Goal: Task Accomplishment & Management: Use online tool/utility

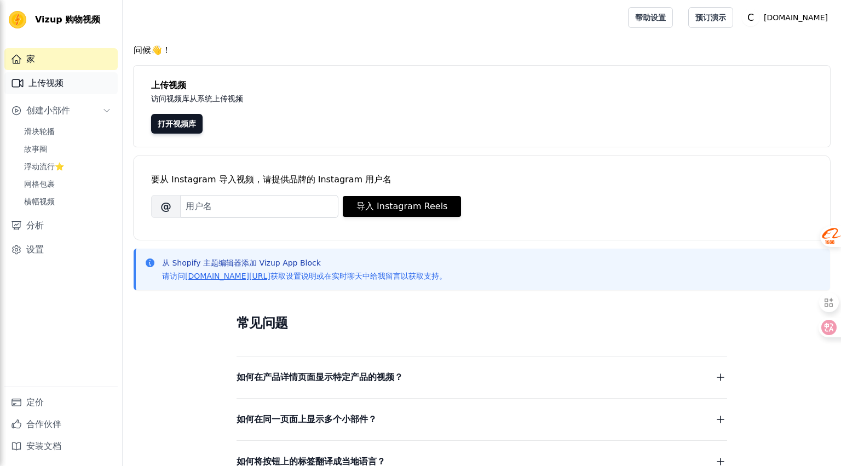
click at [55, 85] on font "上传视频" at bounding box center [45, 83] width 35 height 10
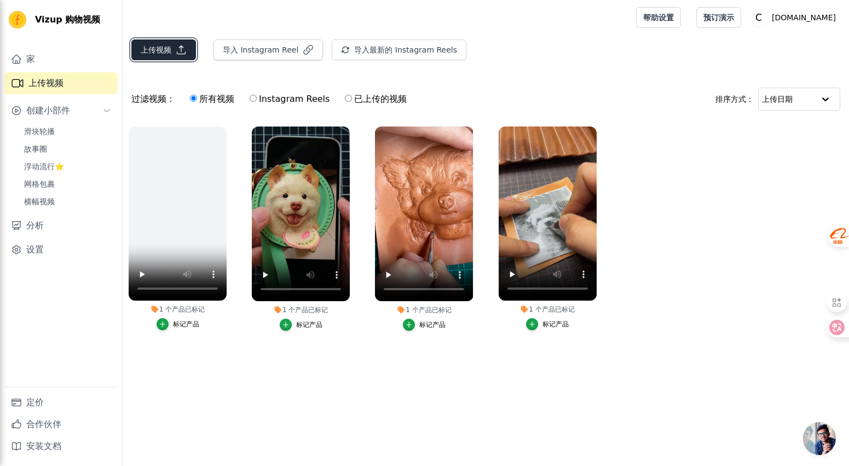
click at [171, 50] on button "上传视频" at bounding box center [163, 49] width 65 height 21
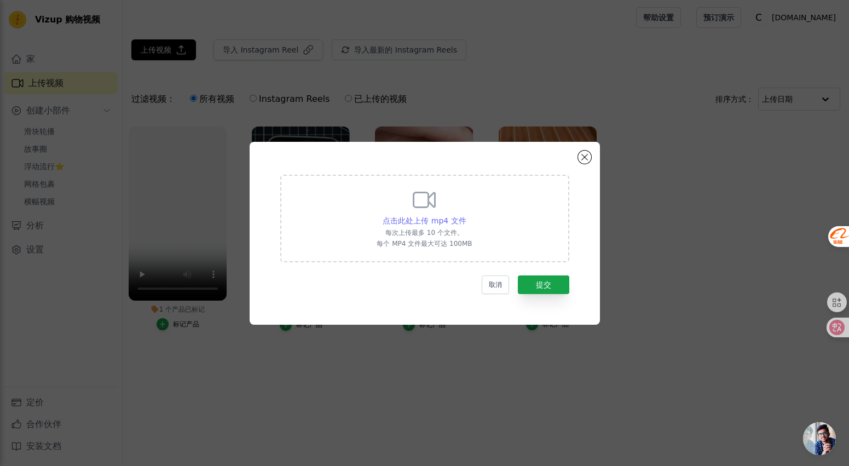
click at [409, 221] on font "点击此处上传 mp4 文件" at bounding box center [424, 220] width 83 height 9
click at [466, 215] on input "点击此处上传 mp4 文件 每次上传最多 10 个文件。 每个 MP4 文件最大可达 100MB" at bounding box center [466, 215] width 1 height 1
type input "C:\fakepath\8月12日.mp4"
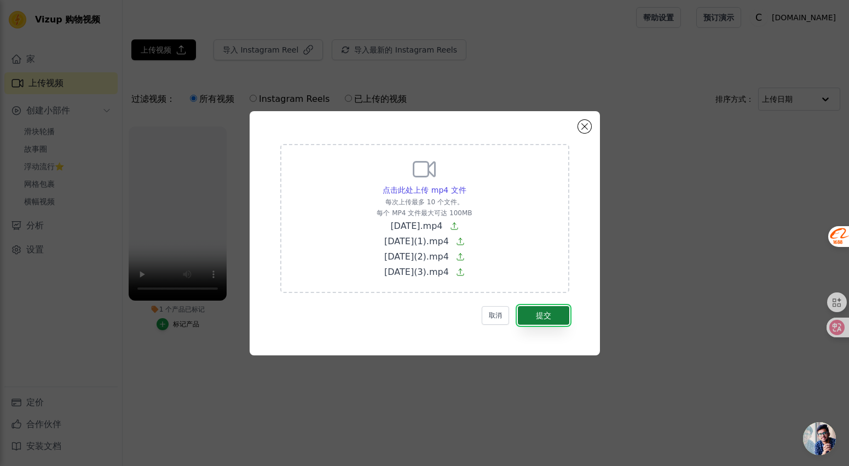
click at [546, 314] on font "提交" at bounding box center [543, 315] width 15 height 9
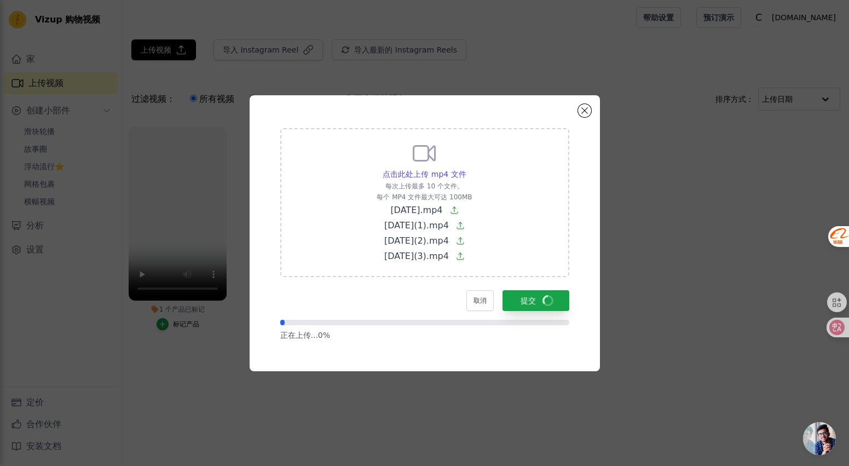
click at [828, 437] on span "开放式聊天" at bounding box center [819, 438] width 33 height 33
click at [818, 443] on span "开放式聊天" at bounding box center [819, 438] width 33 height 33
click at [624, 270] on div "点击此处上传 mp4 文件 每次上传最多 10 个文件。 每个 MP4 文件最大可达 100MB 8月12日.mp4 8月12日(1).mp4 8月12日(2…" at bounding box center [425, 233] width 814 height 311
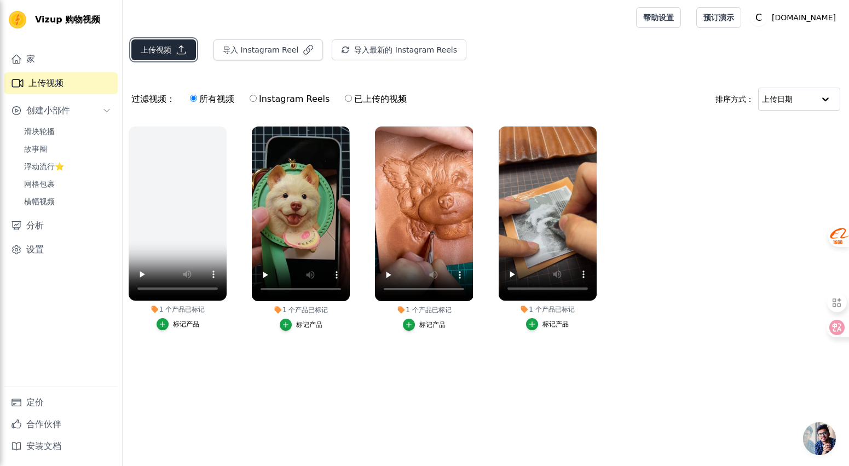
click at [171, 51] on button "上传视频" at bounding box center [163, 49] width 65 height 21
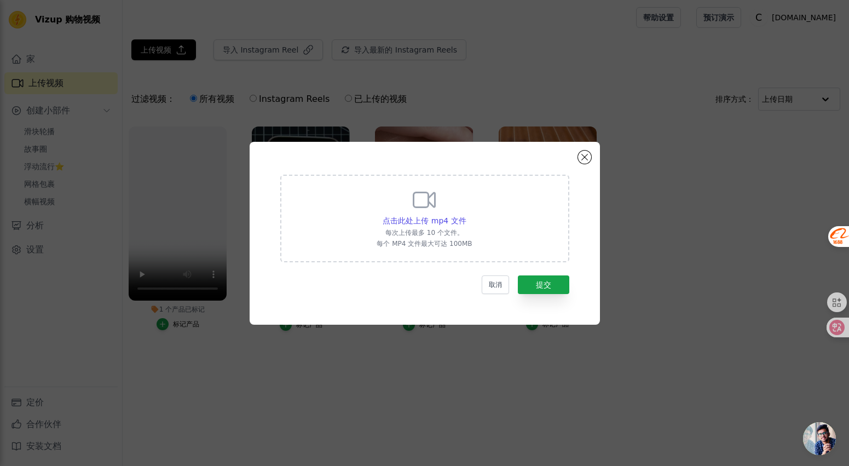
click at [444, 231] on font "每次上传最多 10 个文件。" at bounding box center [424, 233] width 78 height 8
click at [466, 215] on input "点击此处上传 mp4 文件 每次上传最多 10 个文件。 每个 MP4 文件最大可达 100MB" at bounding box center [466, 215] width 1 height 1
type input "C:\fakepath\8月12日.mp4"
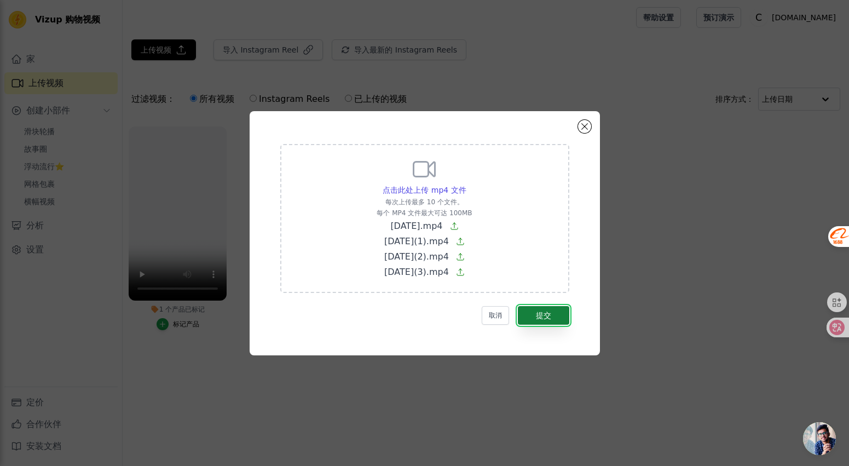
click at [545, 306] on button "提交" at bounding box center [543, 315] width 51 height 19
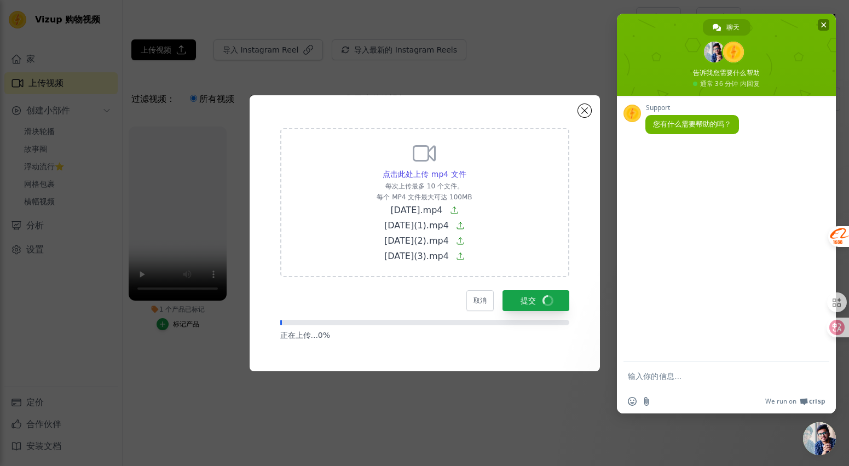
click at [824, 24] on span "关闭聊天" at bounding box center [823, 24] width 5 height 7
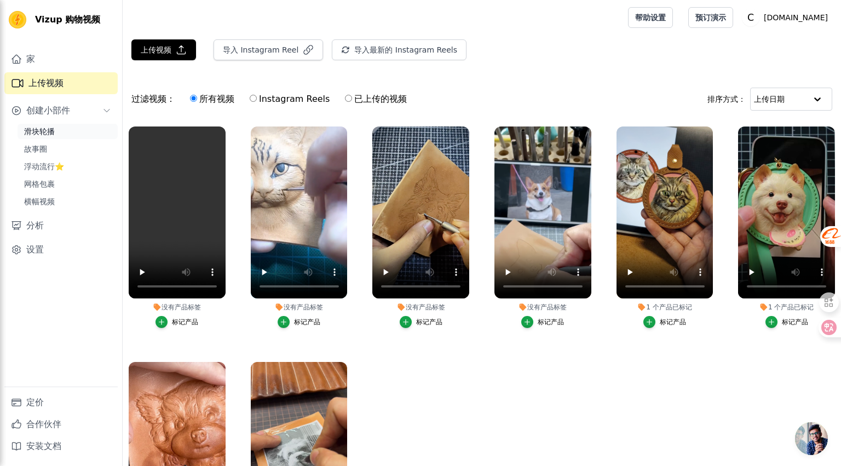
click at [77, 129] on link "滑块轮播" at bounding box center [68, 131] width 100 height 15
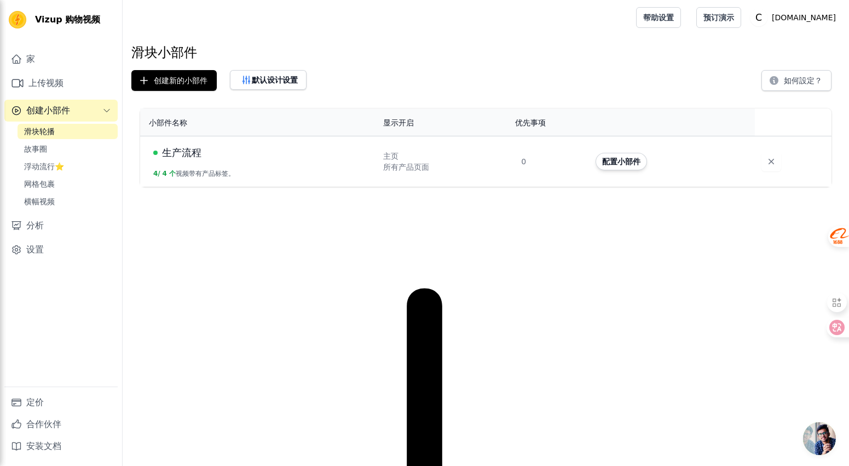
click at [273, 172] on td "生产流程 4 / 4 个 视频带有产品标签。" at bounding box center [258, 161] width 236 height 51
click at [408, 164] on font "所有产品页面" at bounding box center [406, 167] width 46 height 9
click at [611, 167] on button "配置小部件" at bounding box center [620, 162] width 51 height 18
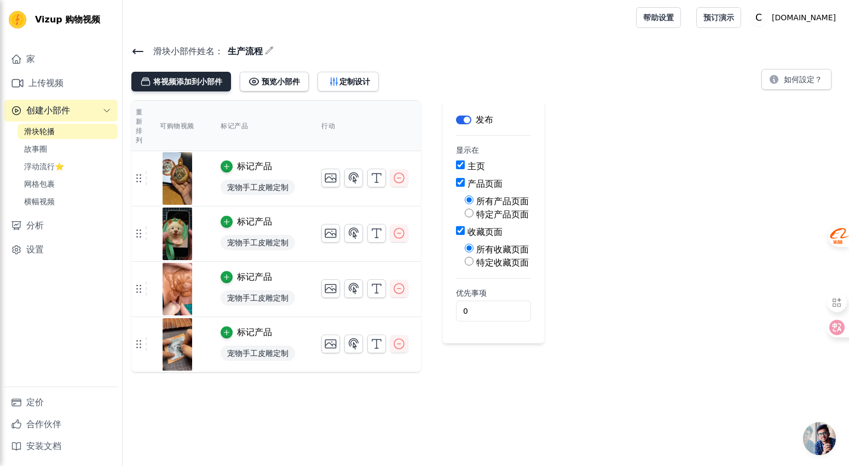
click at [200, 80] on font "将视频添加到小部件" at bounding box center [187, 81] width 69 height 9
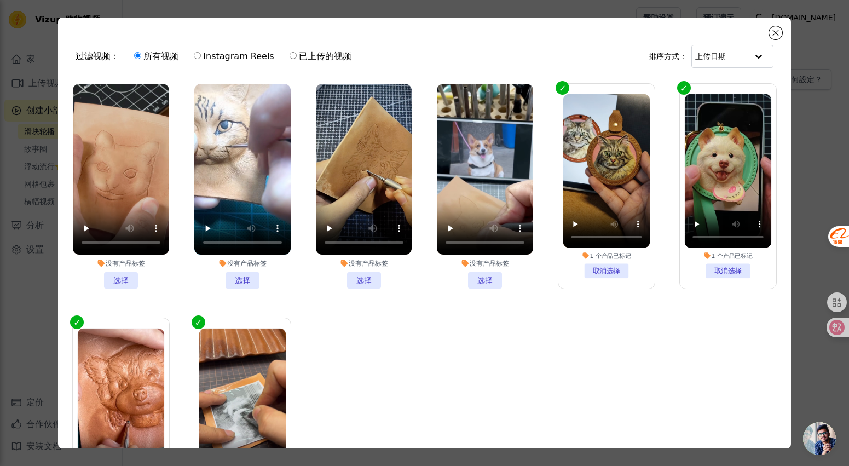
drag, startPoint x: 123, startPoint y: 278, endPoint x: 210, endPoint y: 283, distance: 87.2
click at [123, 278] on li "没有产品标签 选择" at bounding box center [121, 186] width 96 height 205
click at [0, 0] on input "没有产品标签 选择" at bounding box center [0, 0] width 0 height 0
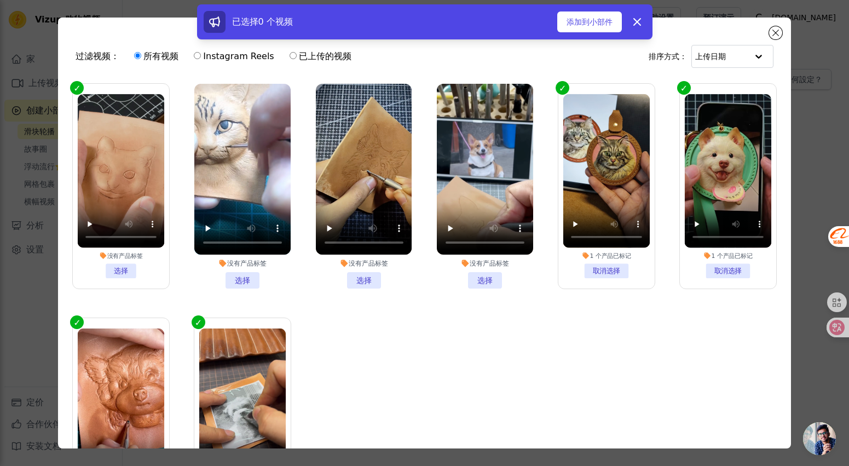
drag, startPoint x: 238, startPoint y: 281, endPoint x: 255, endPoint y: 279, distance: 17.6
click at [238, 280] on li "没有产品标签 选择" at bounding box center [242, 186] width 96 height 205
click at [0, 0] on input "没有产品标签 选择" at bounding box center [0, 0] width 0 height 0
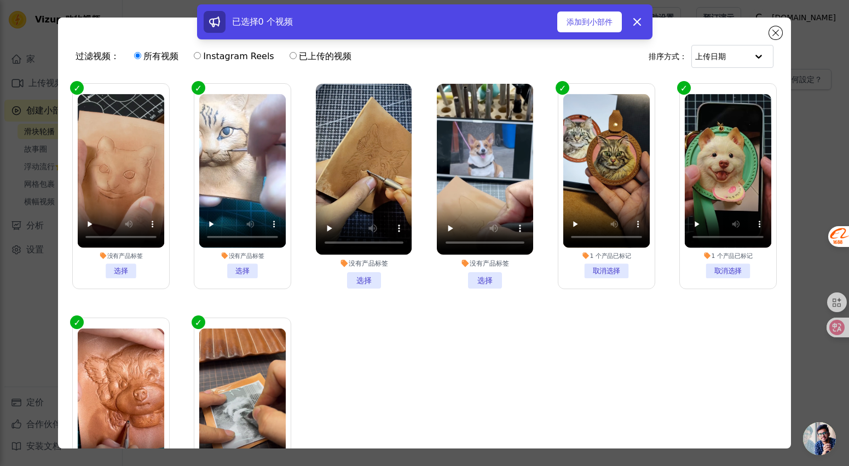
click at [369, 279] on li "没有产品标签 选择" at bounding box center [364, 186] width 96 height 205
click at [0, 0] on input "没有产品标签 选择" at bounding box center [0, 0] width 0 height 0
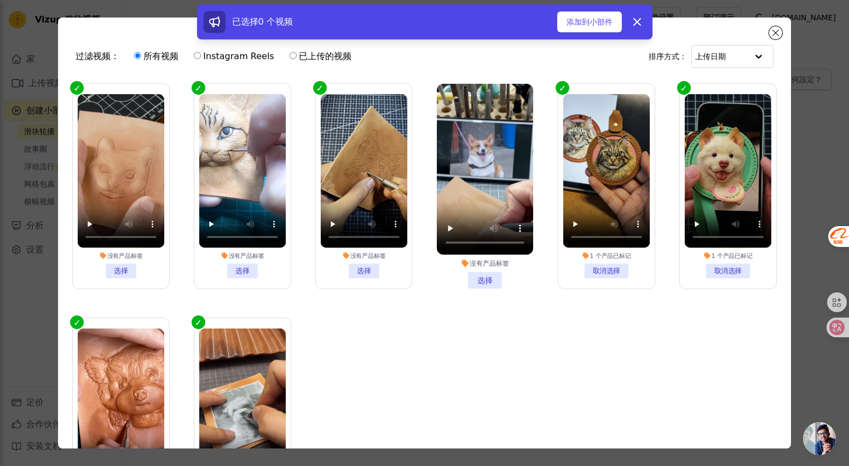
click at [465, 275] on li "没有产品标签 选择" at bounding box center [485, 186] width 96 height 205
click at [0, 0] on input "没有产品标签 选择" at bounding box center [0, 0] width 0 height 0
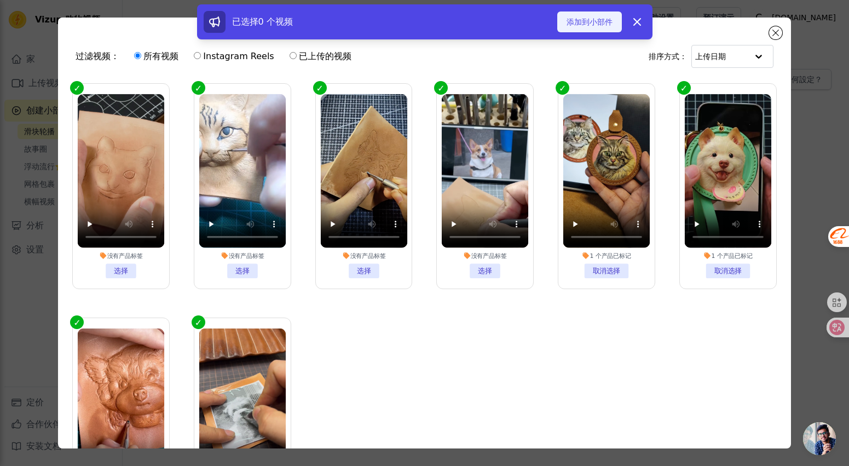
click at [588, 19] on font "添加到小部件" at bounding box center [589, 22] width 46 height 9
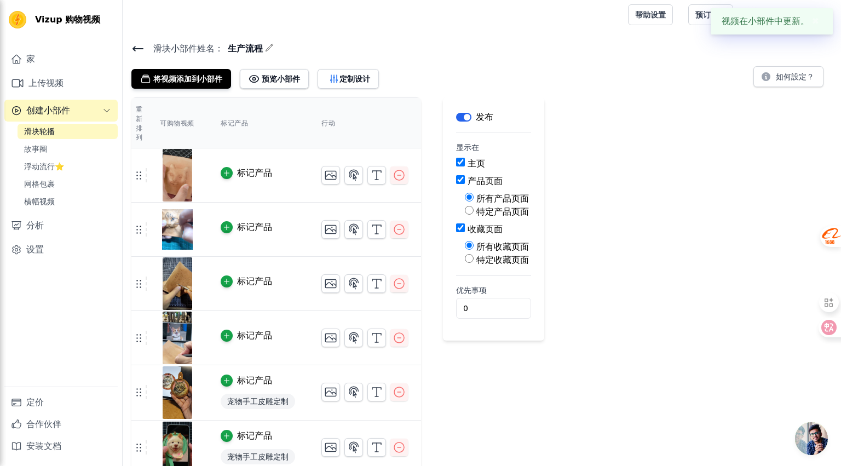
scroll to position [12, 0]
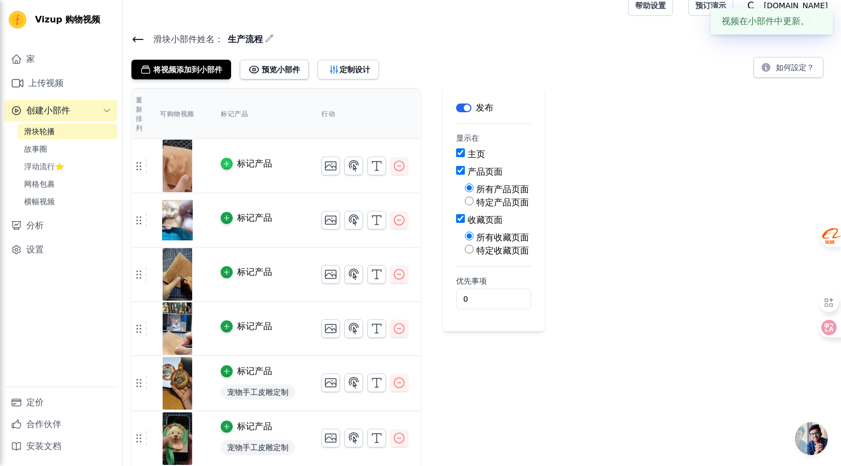
click at [225, 162] on icon "button" at bounding box center [227, 164] width 8 height 8
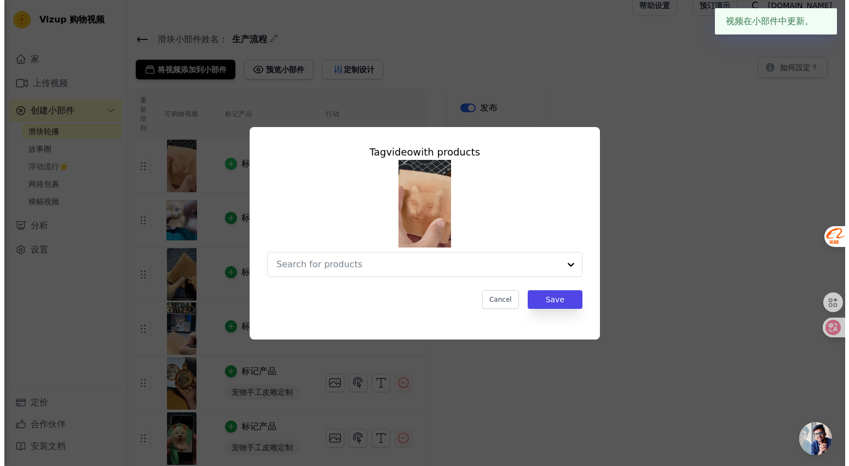
scroll to position [0, 0]
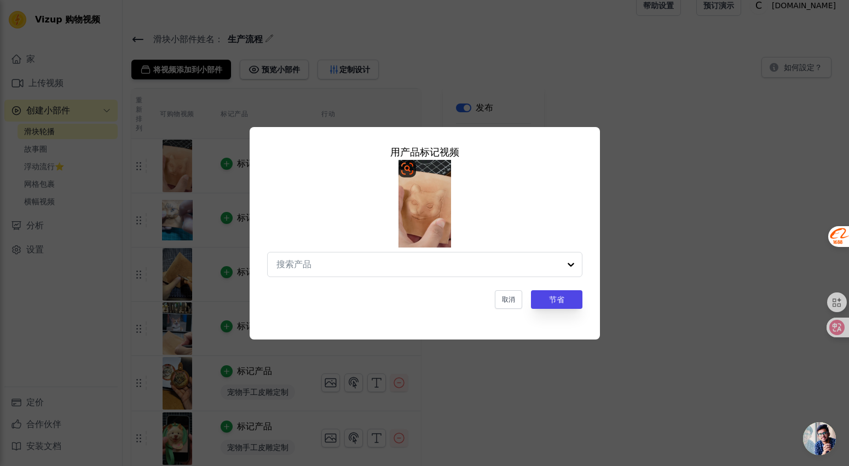
click at [421, 196] on img at bounding box center [424, 204] width 53 height 88
click at [514, 301] on font "取消" at bounding box center [508, 300] width 13 height 8
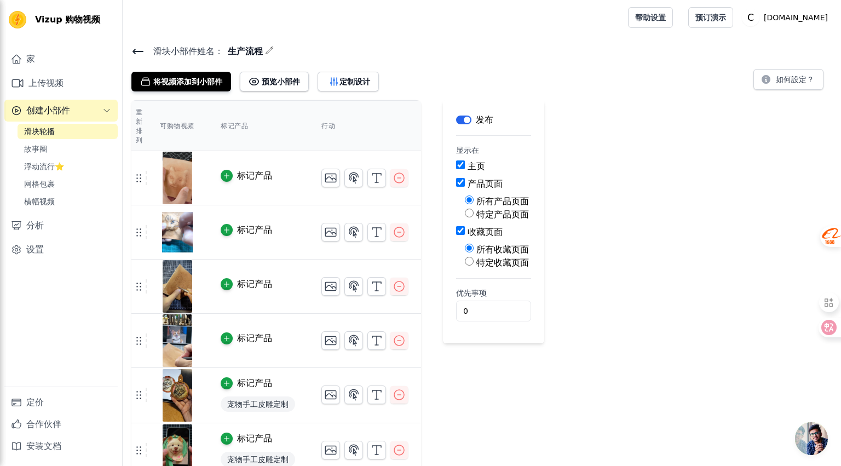
click at [182, 282] on img at bounding box center [177, 286] width 31 height 53
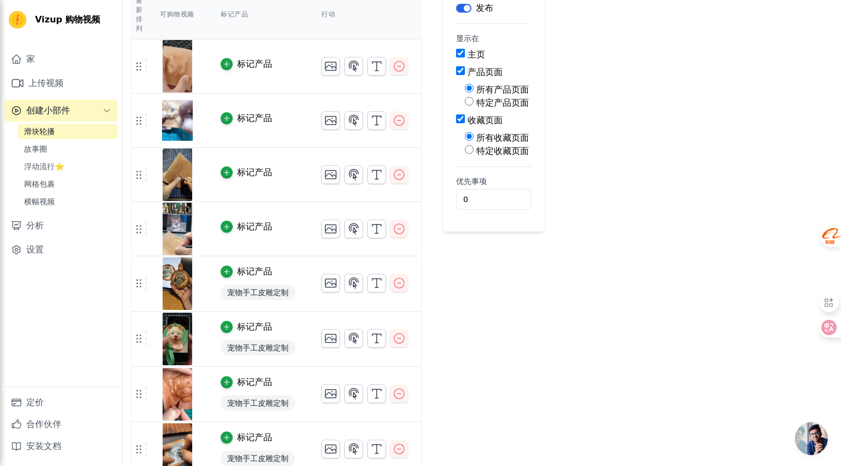
scroll to position [124, 0]
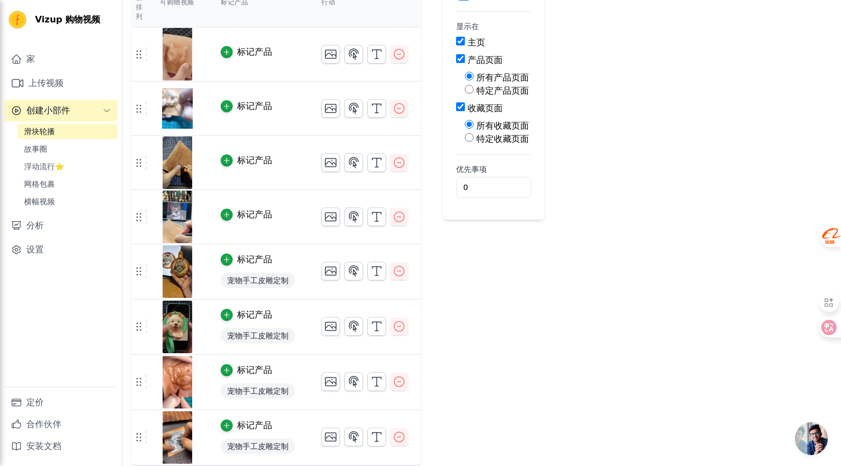
click at [275, 281] on font "宠物手工皮雕定制" at bounding box center [257, 280] width 61 height 9
click at [274, 280] on font "宠物手工皮雕定制" at bounding box center [257, 280] width 61 height 9
click at [223, 263] on icon "button" at bounding box center [227, 260] width 8 height 8
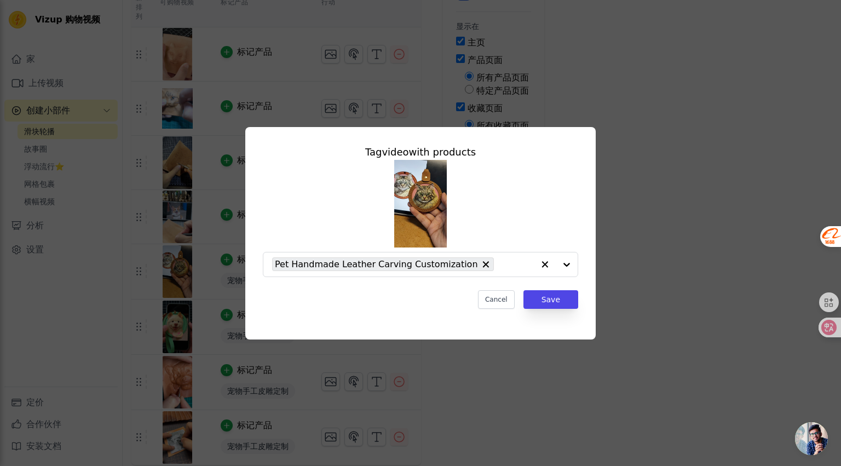
scroll to position [0, 0]
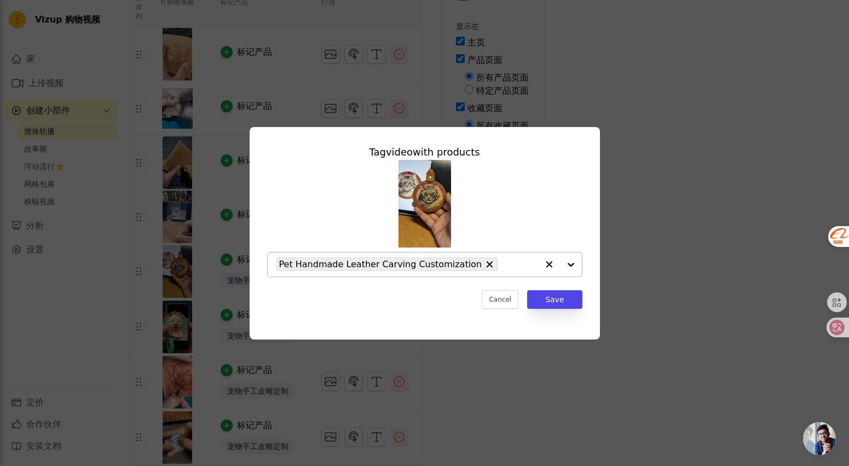
click at [542, 267] on button "button" at bounding box center [549, 264] width 22 height 24
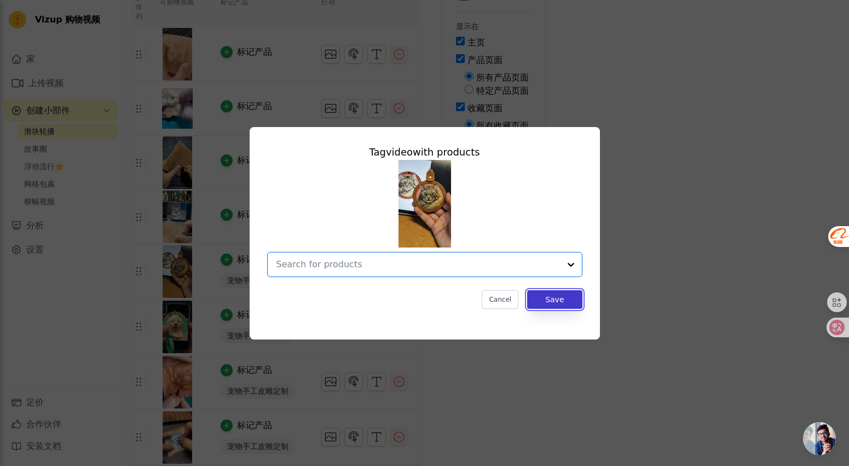
click at [557, 298] on button "Save" at bounding box center [554, 299] width 55 height 19
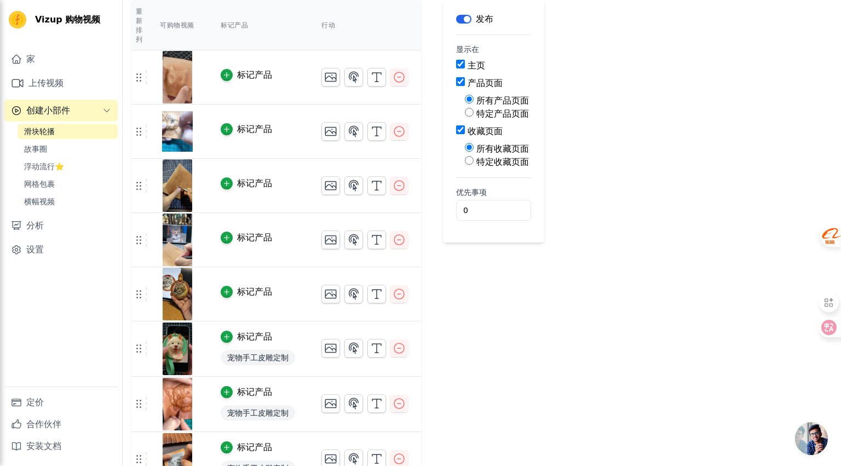
scroll to position [123, 0]
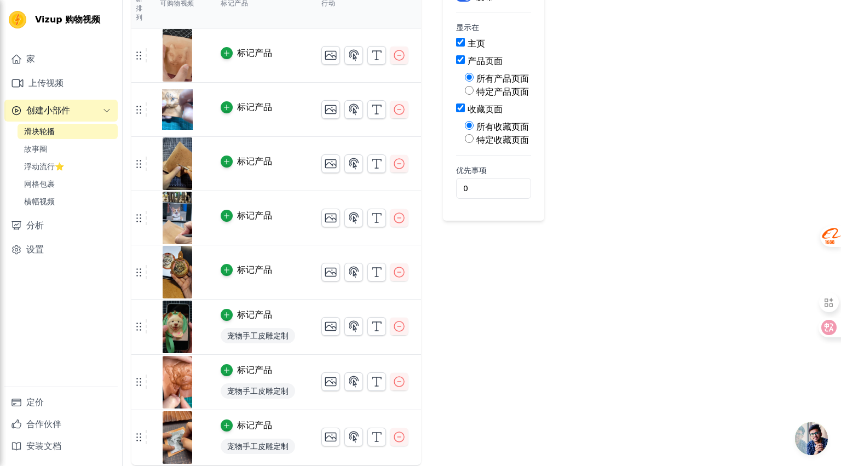
click at [273, 338] on font "宠物手工皮雕定制" at bounding box center [257, 335] width 61 height 9
click at [239, 318] on font "标记产品" at bounding box center [254, 314] width 35 height 10
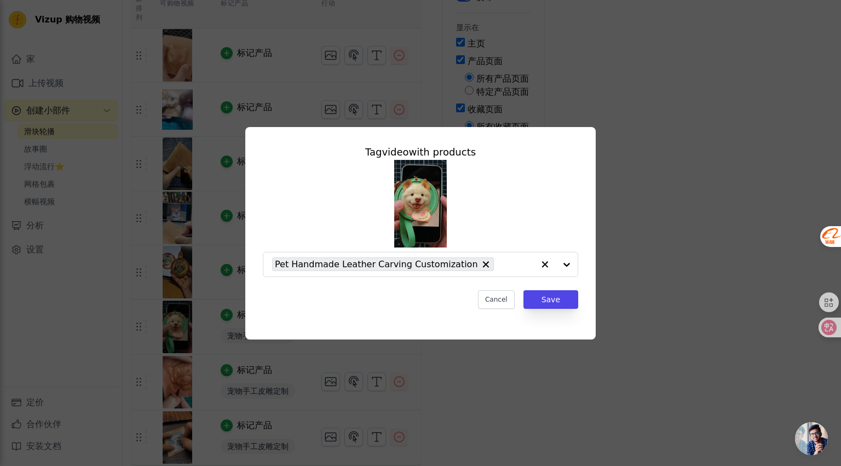
scroll to position [0, 0]
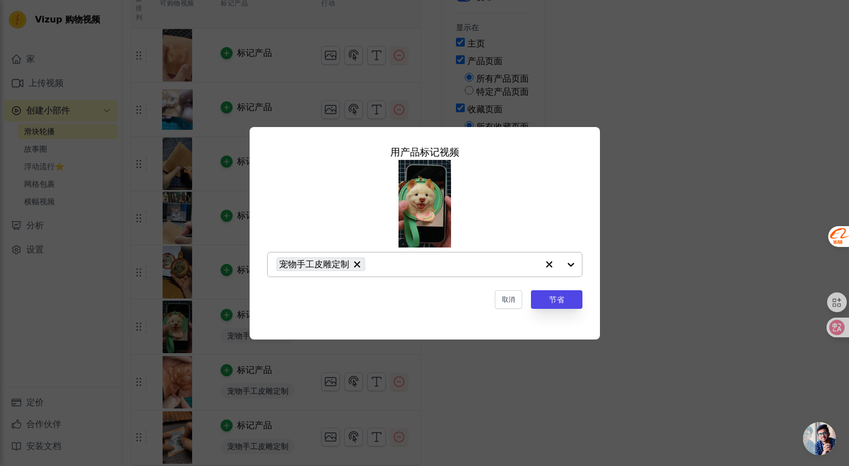
click at [550, 266] on icon "button" at bounding box center [548, 264] width 11 height 11
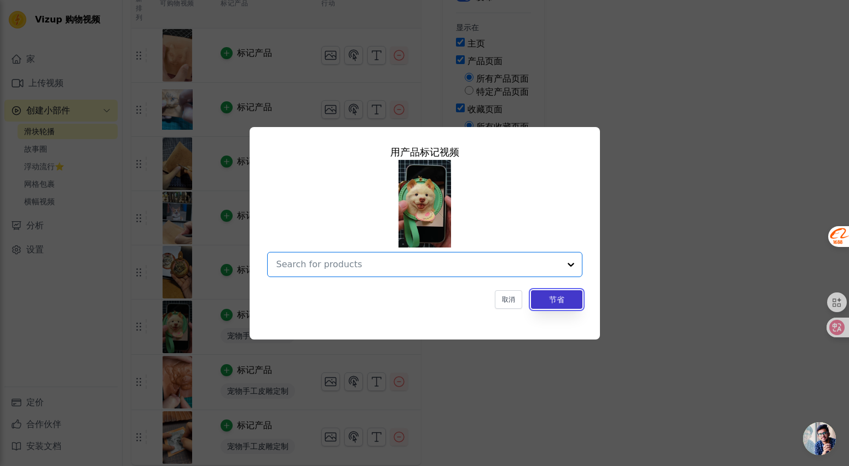
click at [560, 303] on font "节省" at bounding box center [556, 299] width 15 height 9
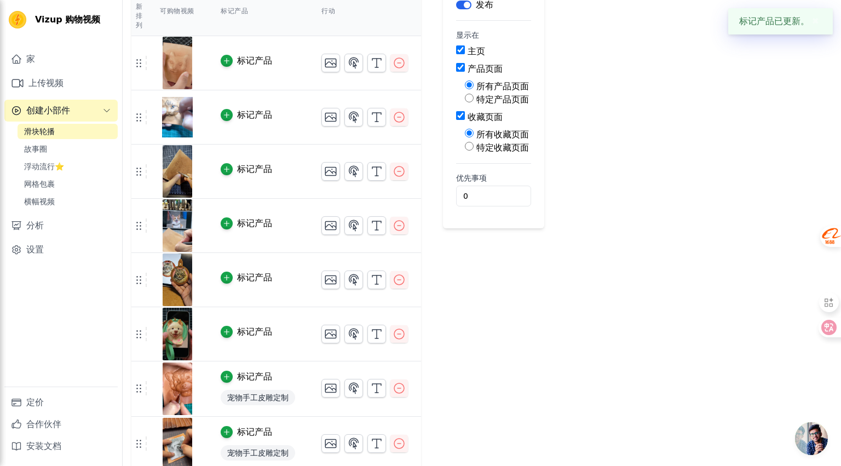
scroll to position [122, 0]
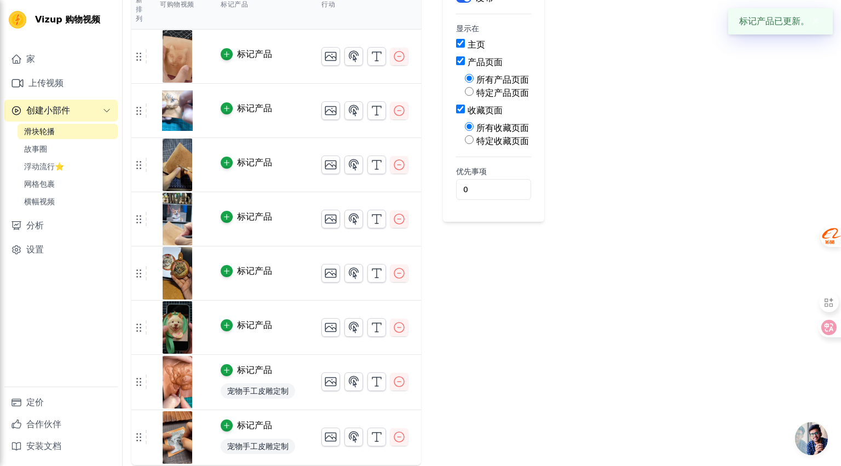
click at [261, 384] on span "宠物手工皮雕定制" at bounding box center [258, 390] width 74 height 15
click at [258, 370] on font "标记产品" at bounding box center [254, 370] width 35 height 10
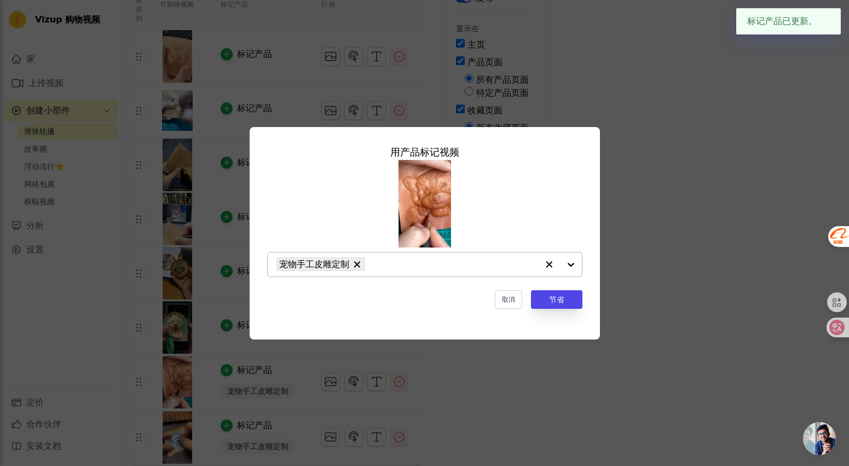
click at [548, 266] on icon "button" at bounding box center [548, 264] width 11 height 11
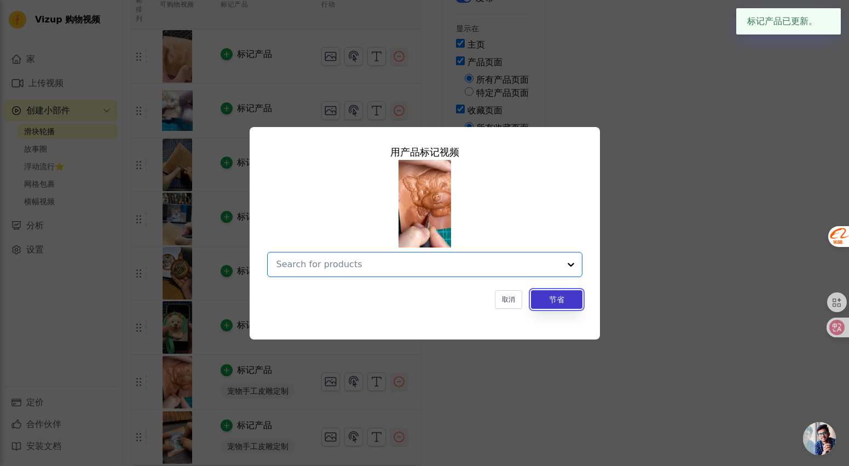
drag, startPoint x: 558, startPoint y: 300, endPoint x: 540, endPoint y: 291, distance: 20.3
click at [558, 299] on font "节省" at bounding box center [556, 299] width 15 height 9
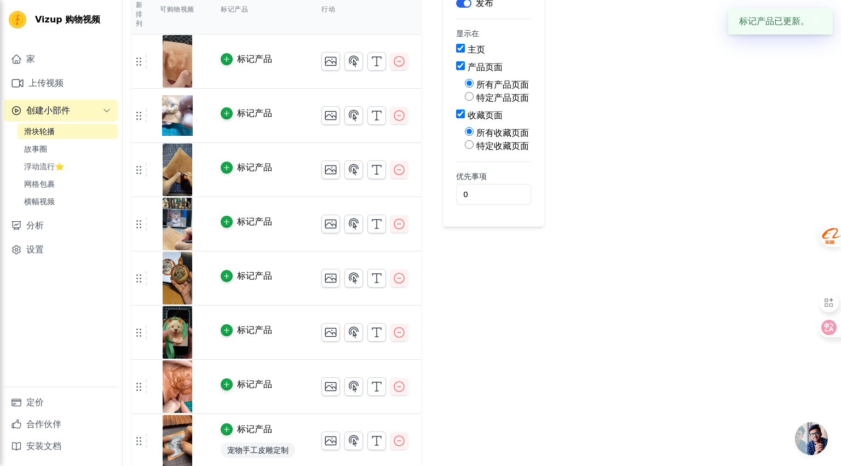
scroll to position [120, 0]
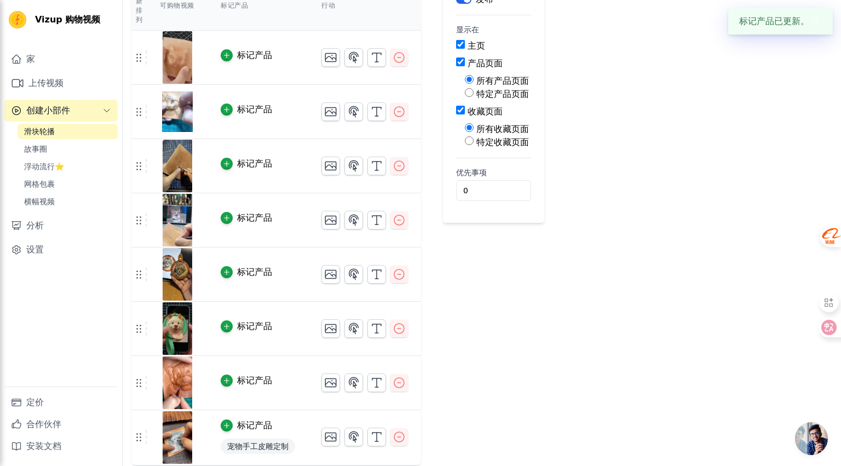
click at [262, 421] on font "标记产品" at bounding box center [254, 425] width 35 height 10
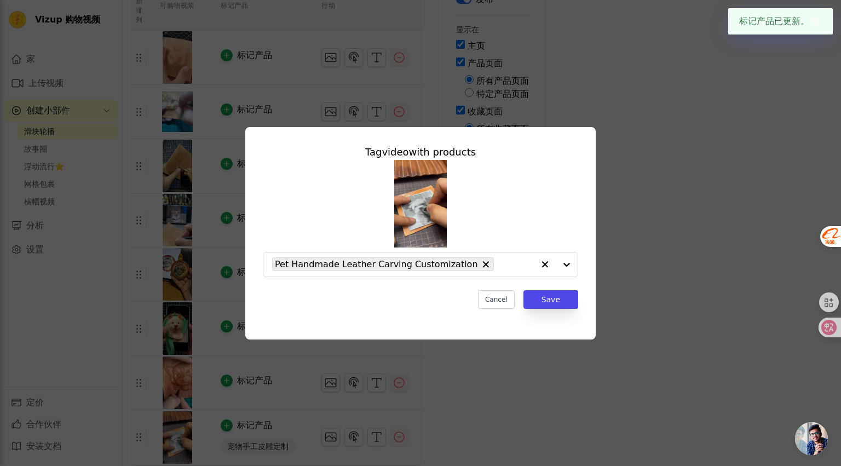
scroll to position [0, 0]
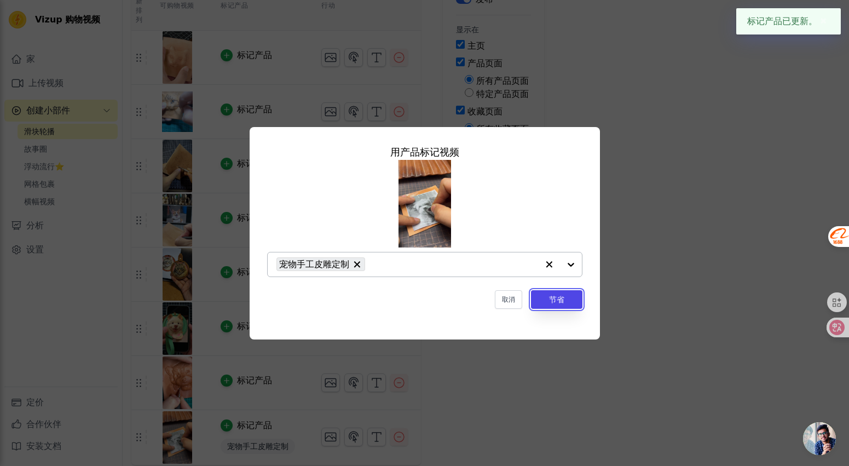
click at [564, 296] on font "节省" at bounding box center [556, 299] width 15 height 9
click at [576, 317] on div "用产品 标记 视频 宠物手工皮雕定制 取消 节省" at bounding box center [425, 233] width 350 height 212
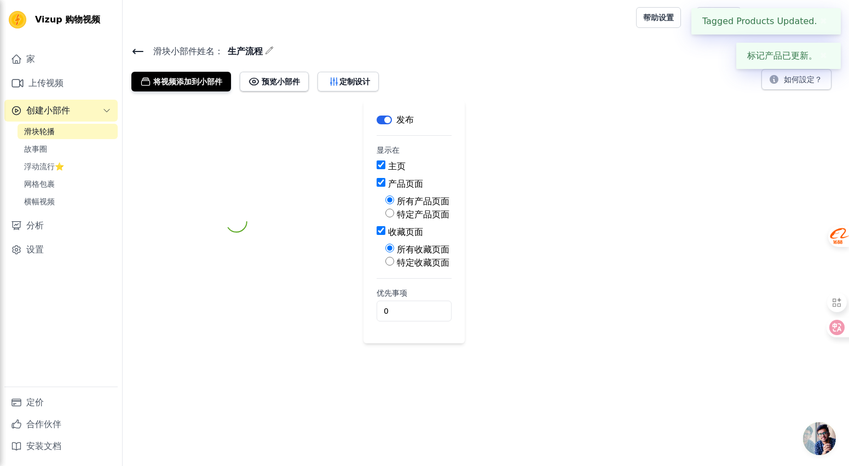
click at [569, 297] on div "标签 发布 显示在 主页 产品页面 所有产品页面 特定产品页面 收藏页面 所有收藏页面 特定收藏页面 优先事项 0" at bounding box center [486, 221] width 726 height 243
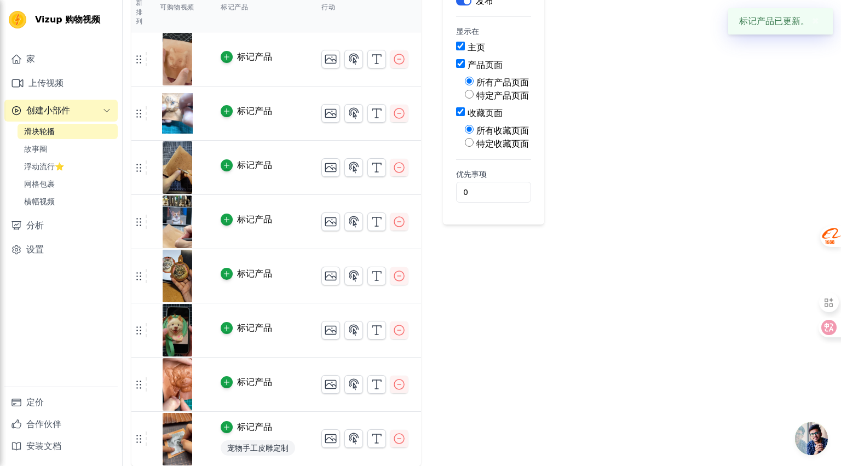
scroll to position [120, 0]
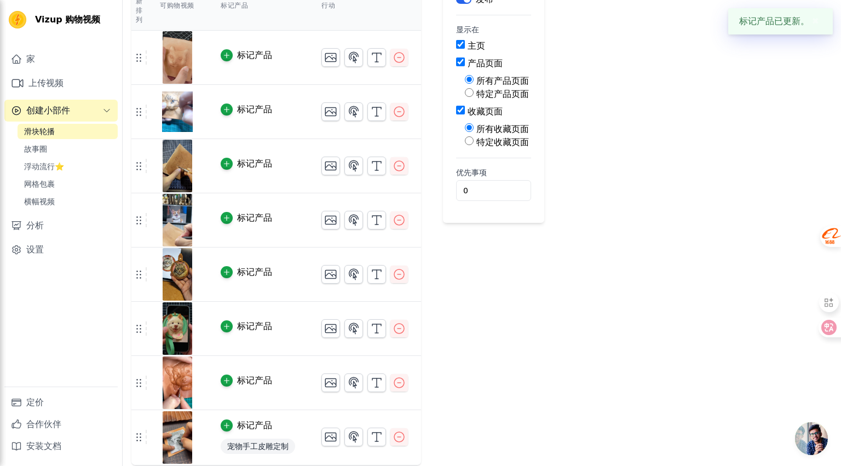
click at [272, 425] on div "标记产品" at bounding box center [258, 425] width 74 height 13
click at [250, 429] on font "标记产品" at bounding box center [254, 425] width 35 height 10
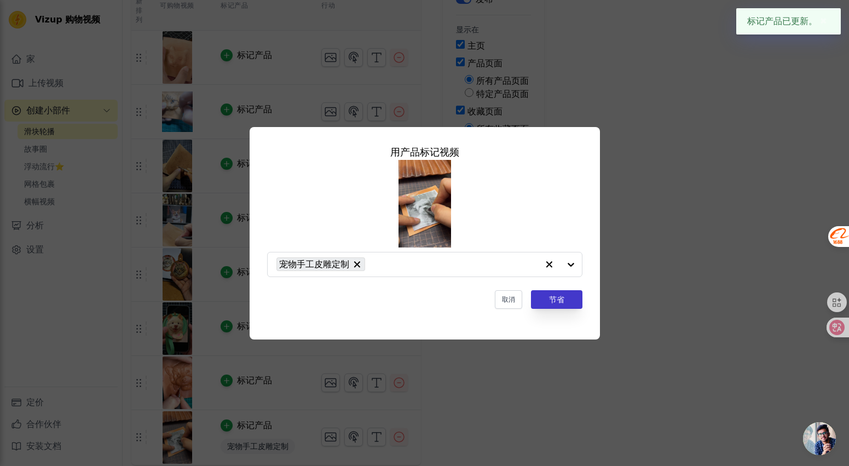
drag, startPoint x: 550, startPoint y: 264, endPoint x: 554, endPoint y: 293, distance: 29.8
click at [549, 264] on icon "button" at bounding box center [548, 264] width 11 height 11
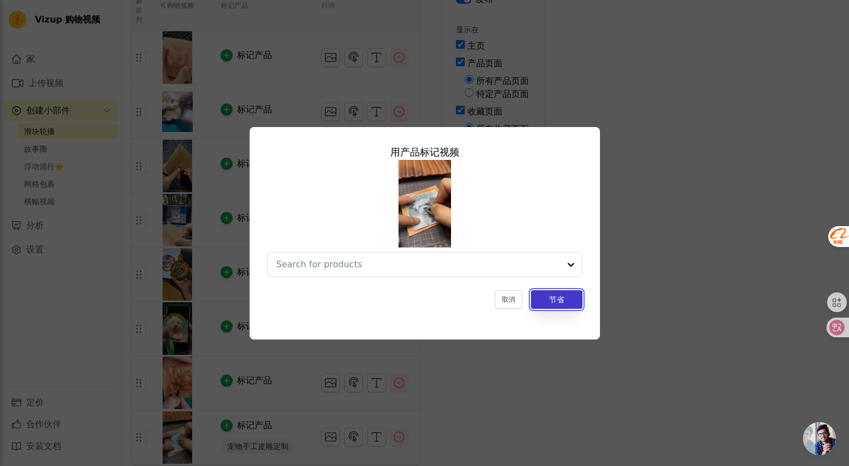
click at [555, 296] on font "节省" at bounding box center [556, 299] width 15 height 9
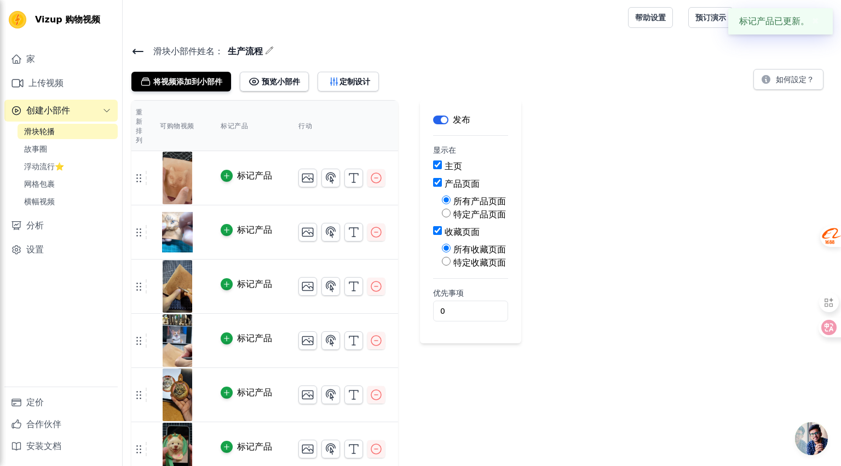
drag, startPoint x: 520, startPoint y: 261, endPoint x: 531, endPoint y: 258, distance: 10.8
click at [521, 261] on div "重新排列 可购物视频 标记产品 行动 标记产品 标记产品 标记产品 标记产品 标记产品 标记产品 标记产品 标记产品 按新顺序保存视频 节省 解雇 标签 发布…" at bounding box center [482, 342] width 718 height 484
